Goal: Transaction & Acquisition: Obtain resource

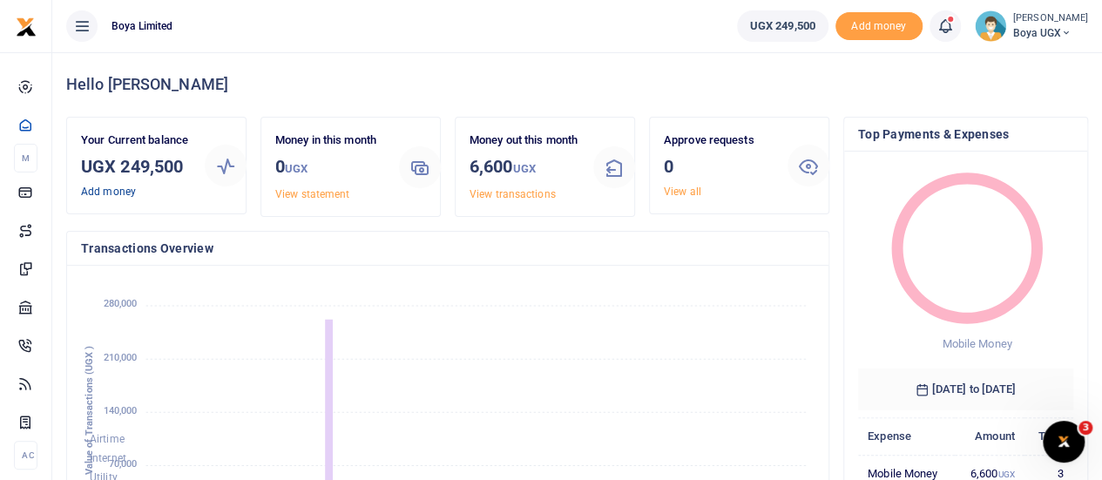
click at [108, 189] on link "Add money" at bounding box center [108, 192] width 55 height 12
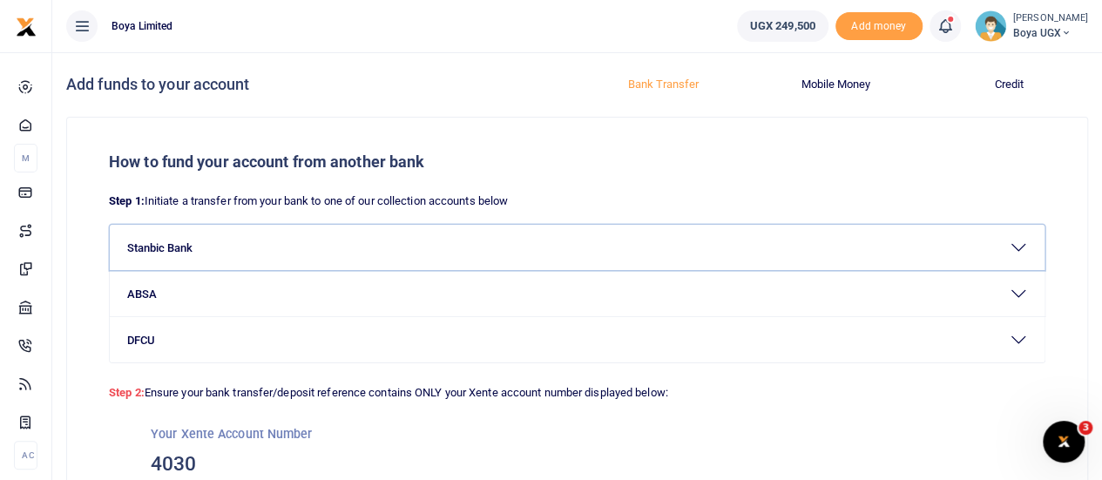
click at [152, 243] on button "Stanbic Bank" at bounding box center [577, 247] width 935 height 45
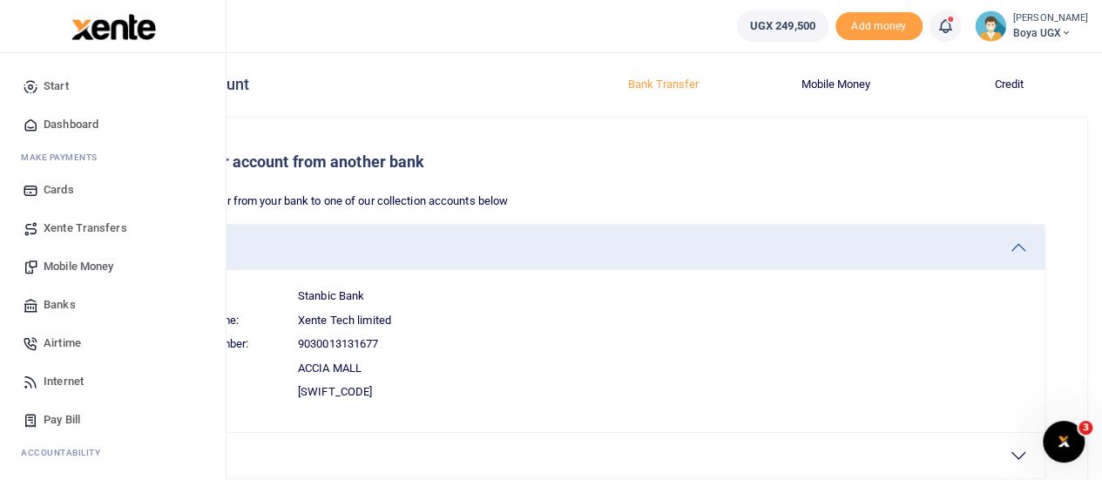
click at [78, 123] on span "Dashboard" at bounding box center [71, 124] width 55 height 17
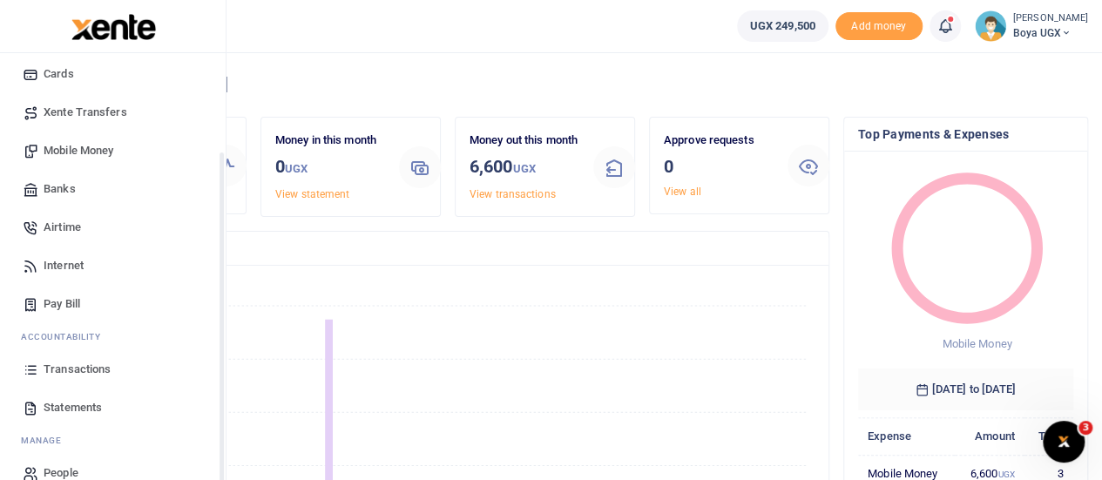
scroll to position [141, 0]
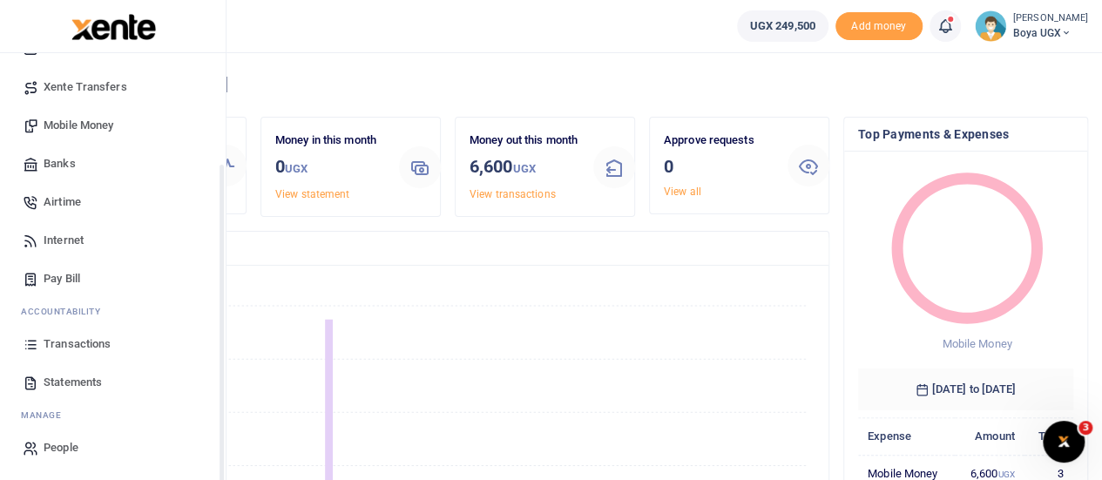
click at [64, 381] on span "Statements" at bounding box center [73, 382] width 58 height 17
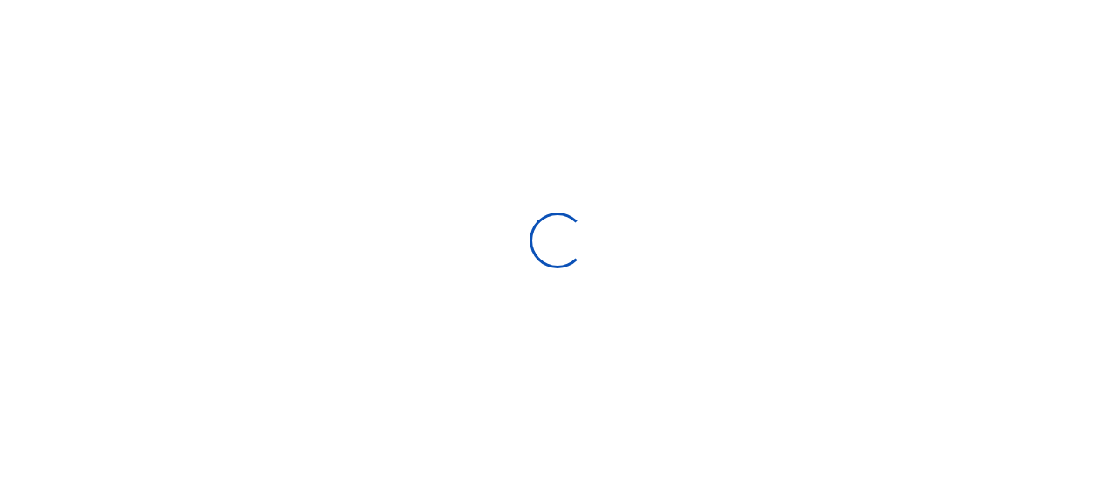
select select "ALL"
type input "07/20/2025 - 08/18/2025"
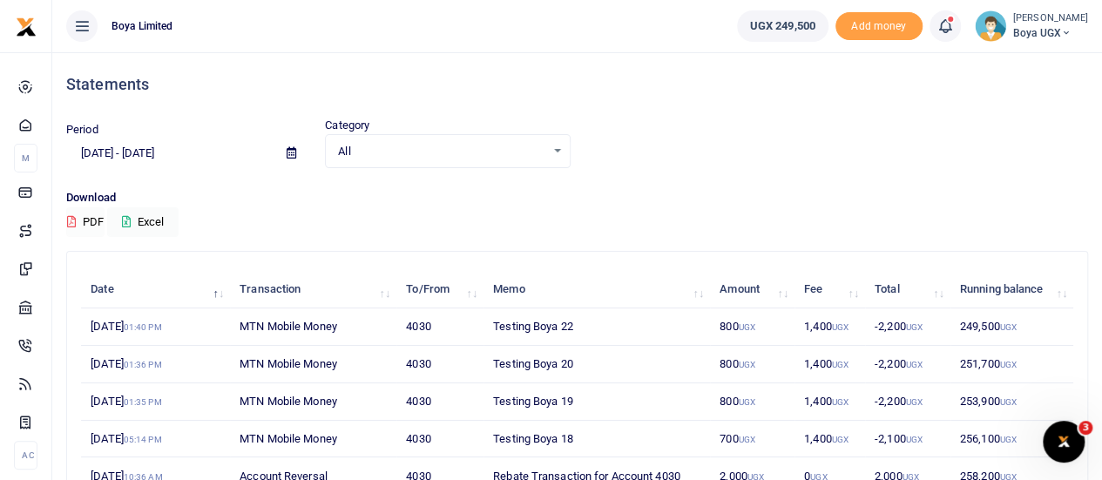
click at [92, 222] on button "PDF" at bounding box center [85, 222] width 38 height 30
click at [592, 71] on div "Statements" at bounding box center [577, 84] width 1022 height 64
click at [95, 217] on button "PDF" at bounding box center [85, 222] width 38 height 30
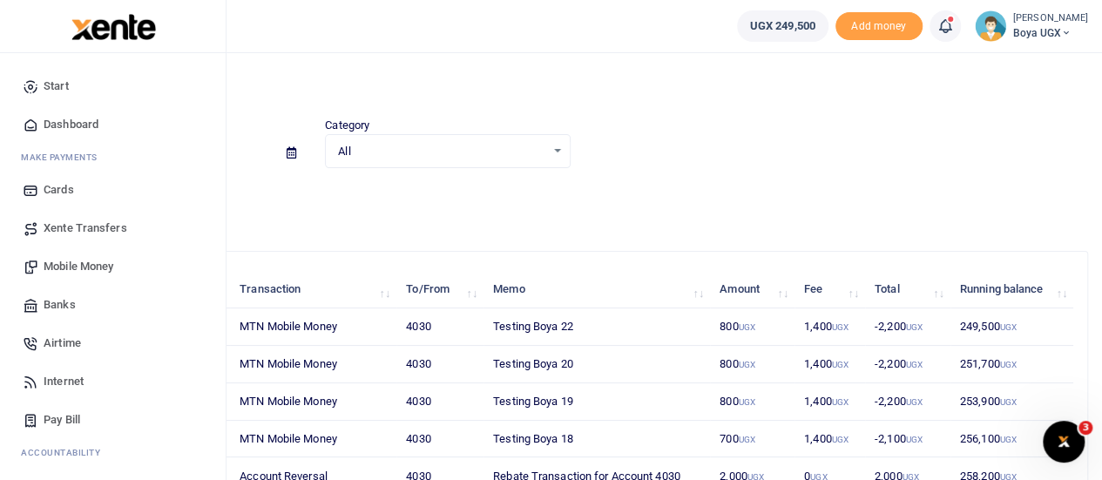
click at [70, 118] on span "Dashboard" at bounding box center [71, 124] width 55 height 17
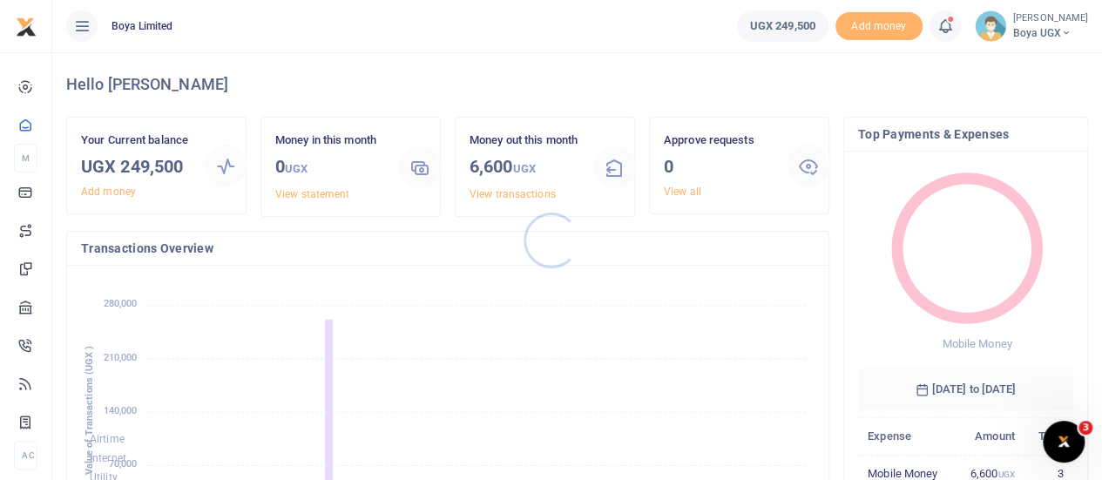
click at [125, 188] on div at bounding box center [551, 240] width 1102 height 480
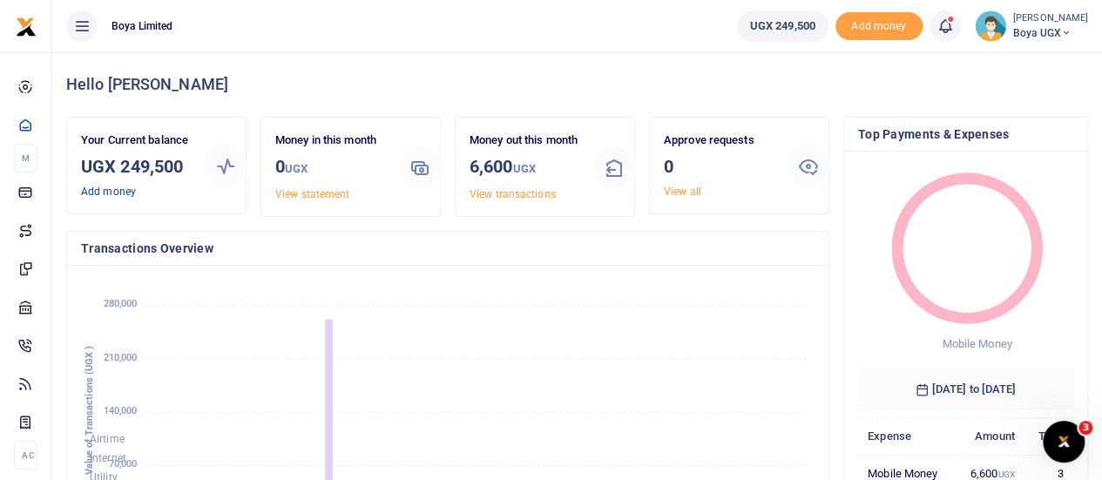
click at [125, 192] on link "Add money" at bounding box center [108, 192] width 55 height 12
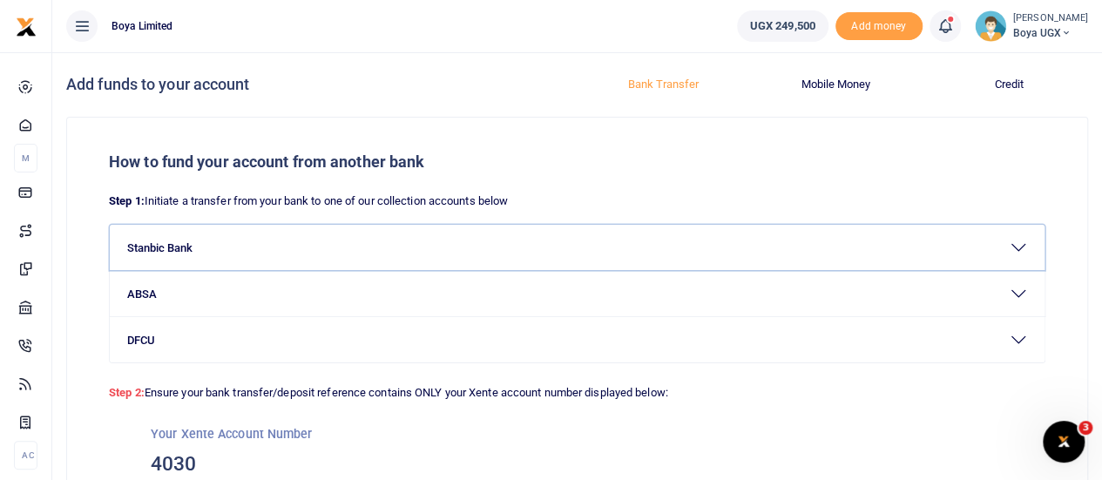
click at [179, 242] on button "Stanbic Bank" at bounding box center [577, 247] width 935 height 45
